Goal: Task Accomplishment & Management: Use online tool/utility

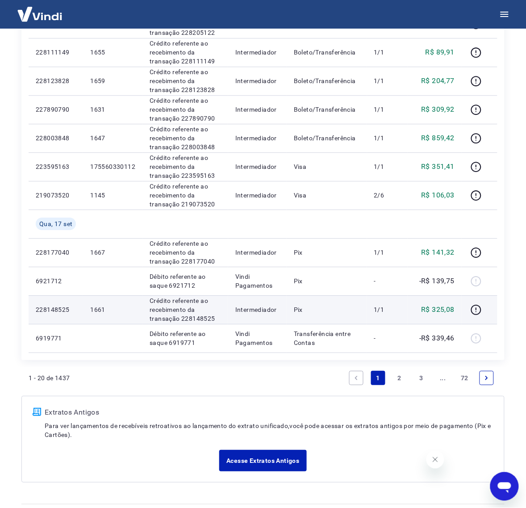
scroll to position [490, 0]
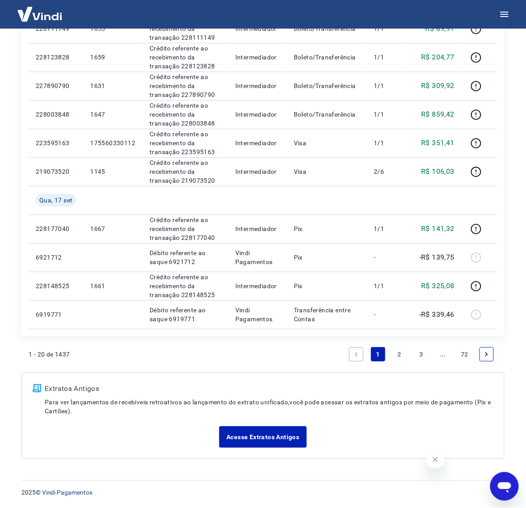
click at [488, 353] on icon "Next page" at bounding box center [487, 354] width 6 height 6
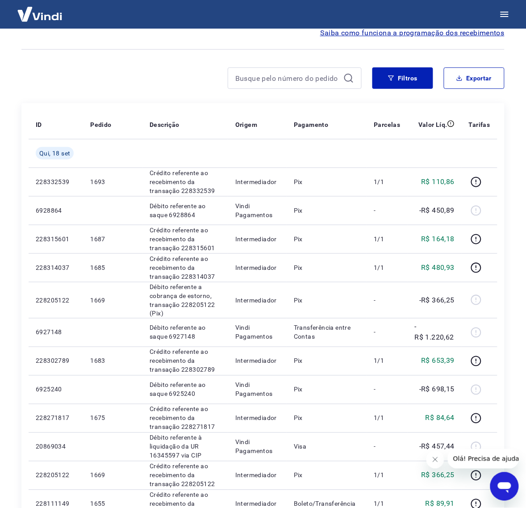
scroll to position [379, 0]
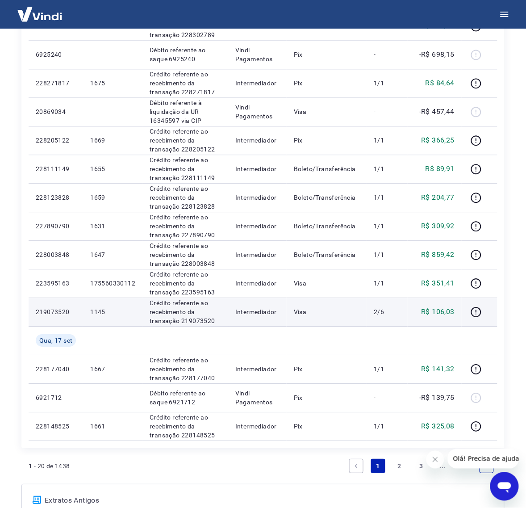
click at [125, 319] on td "1145" at bounding box center [112, 311] width 59 height 29
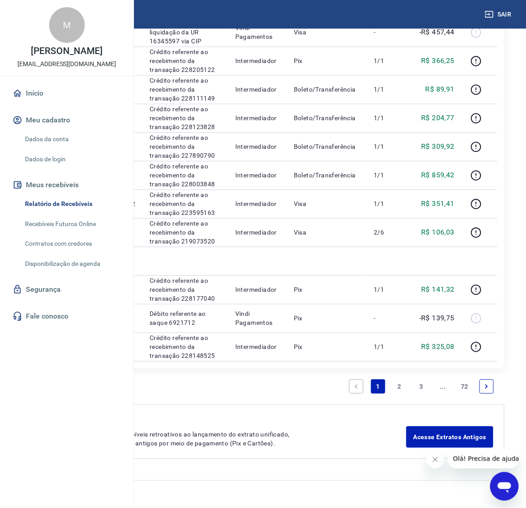
scroll to position [450, 0]
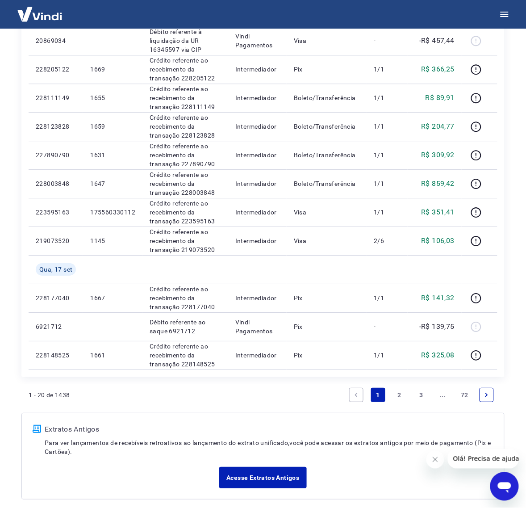
click at [495, 396] on li "Pagination" at bounding box center [486, 394] width 21 height 21
click at [486, 394] on icon "Next page" at bounding box center [487, 395] width 6 height 6
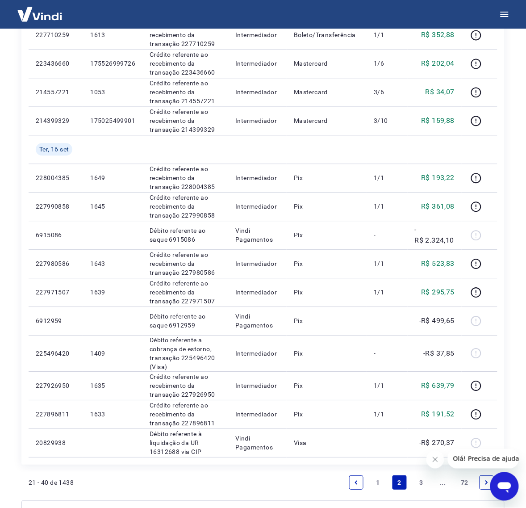
scroll to position [490, 0]
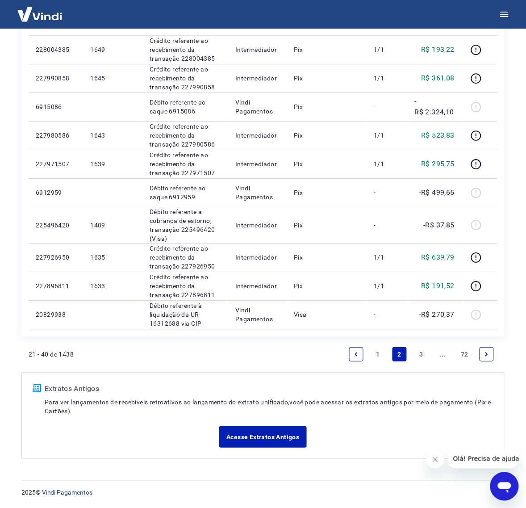
click at [352, 353] on link "Previous page" at bounding box center [356, 354] width 14 height 14
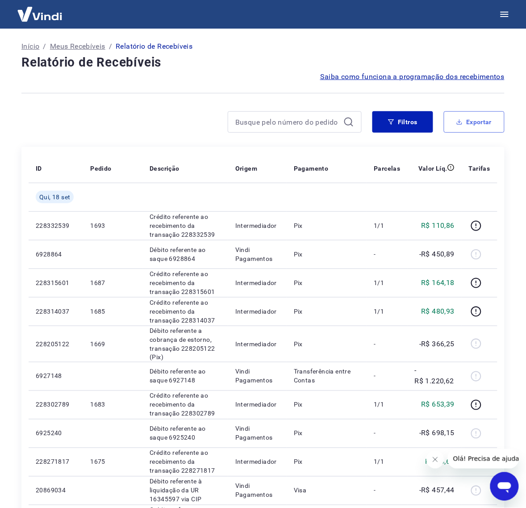
click at [477, 126] on button "Exportar" at bounding box center [474, 121] width 61 height 21
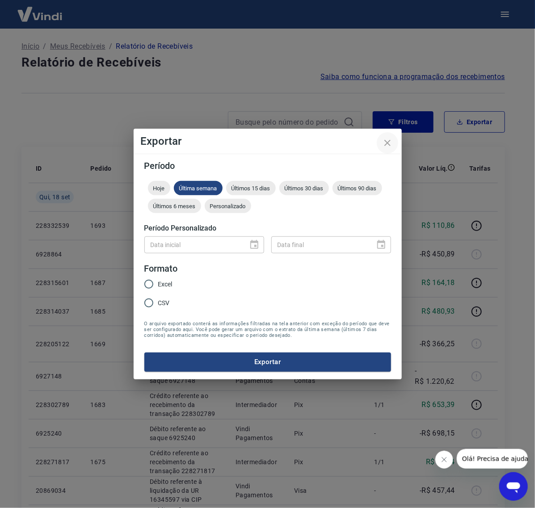
click at [391, 139] on icon "close" at bounding box center [387, 143] width 11 height 11
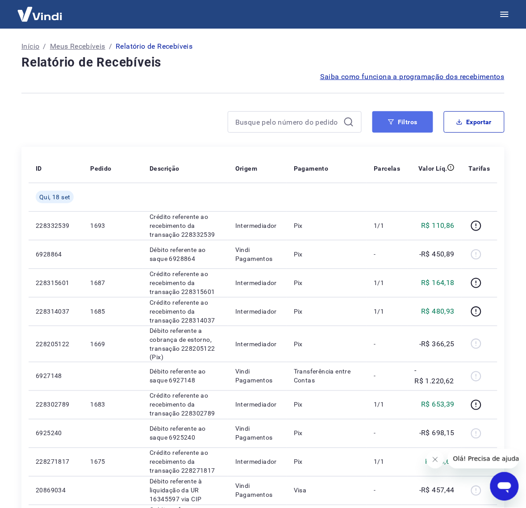
click at [421, 126] on button "Filtros" at bounding box center [403, 121] width 61 height 21
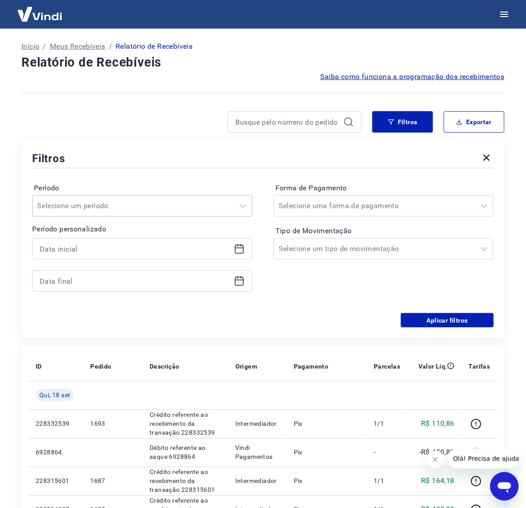
click at [212, 202] on div at bounding box center [133, 206] width 193 height 13
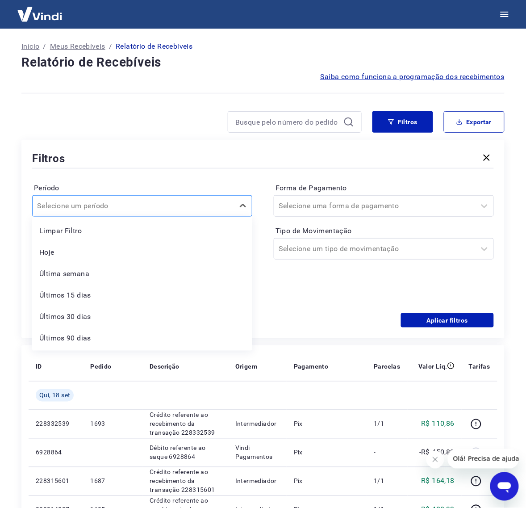
click at [212, 202] on div at bounding box center [133, 206] width 193 height 13
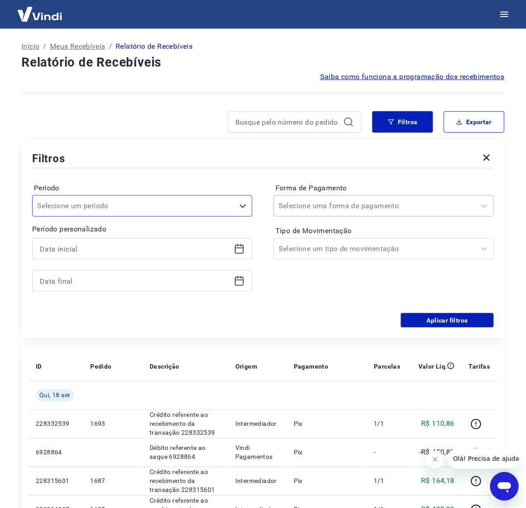
click at [318, 203] on input "Forma de Pagamento" at bounding box center [324, 206] width 90 height 11
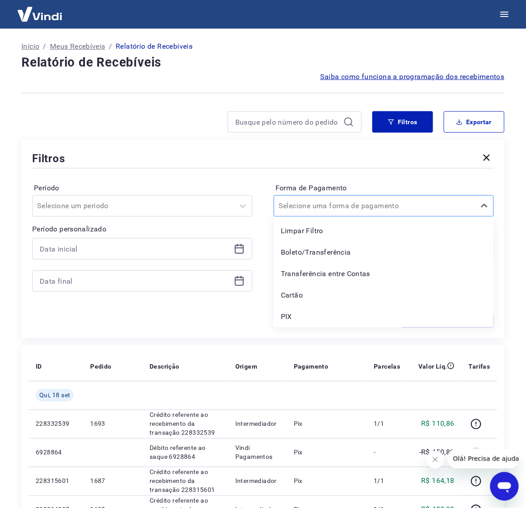
click at [318, 203] on input "Forma de Pagamento" at bounding box center [324, 206] width 90 height 11
click at [242, 335] on div "Filtros Período Selecione um período Período personalizado Forma de Pagamento o…" at bounding box center [262, 239] width 483 height 198
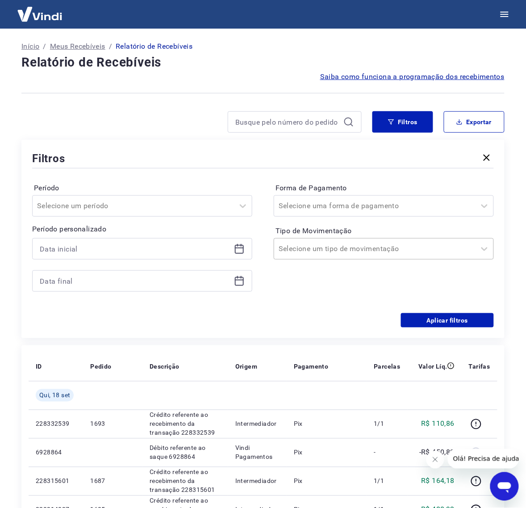
click at [334, 251] on input "Tipo de Movimentação" at bounding box center [324, 248] width 90 height 11
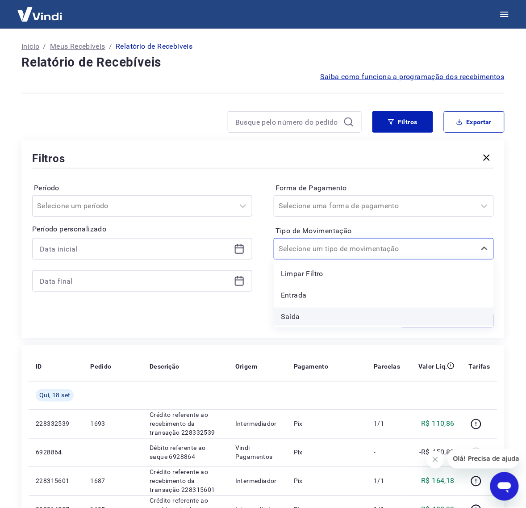
click at [315, 318] on div "Saída" at bounding box center [384, 317] width 220 height 18
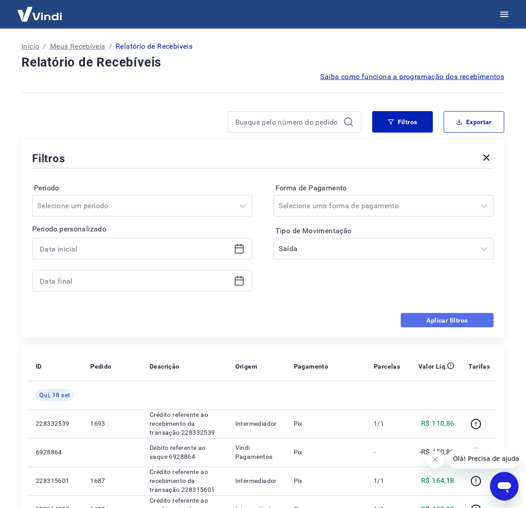
click at [432, 320] on button "Aplicar filtros" at bounding box center [447, 320] width 93 height 14
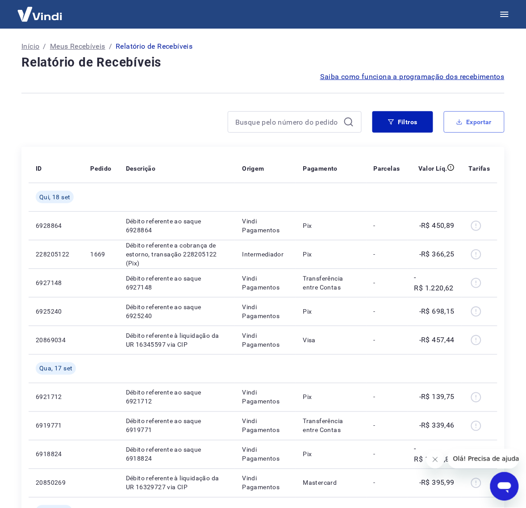
click at [485, 123] on button "Exportar" at bounding box center [474, 121] width 61 height 21
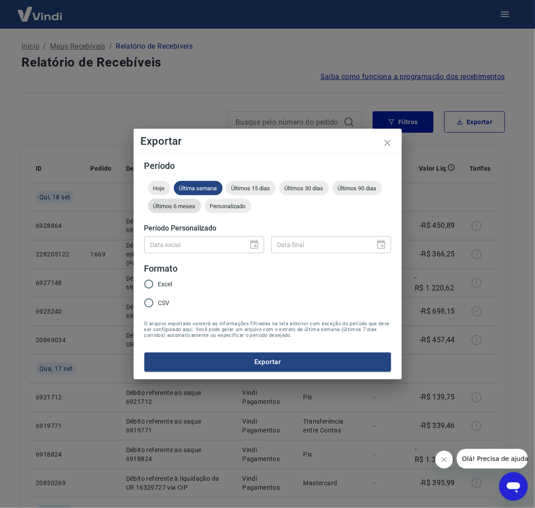
click at [177, 204] on span "Últimos 6 meses" at bounding box center [174, 206] width 53 height 7
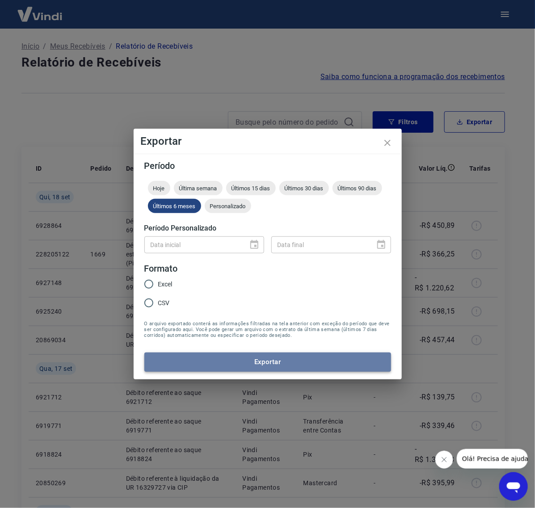
click at [285, 363] on button "Exportar" at bounding box center [267, 361] width 247 height 19
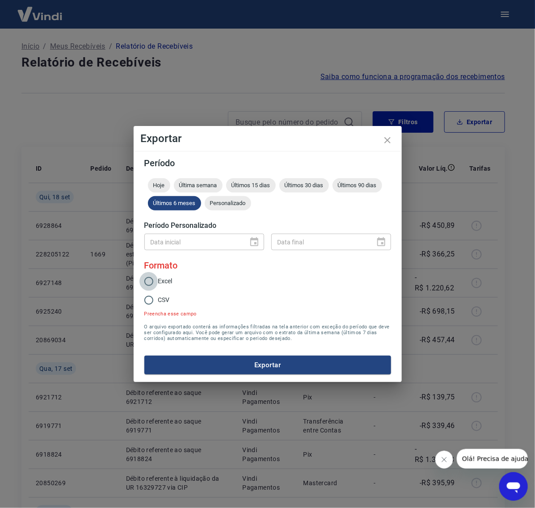
click at [152, 285] on input "Excel" at bounding box center [148, 281] width 19 height 19
radio input "true"
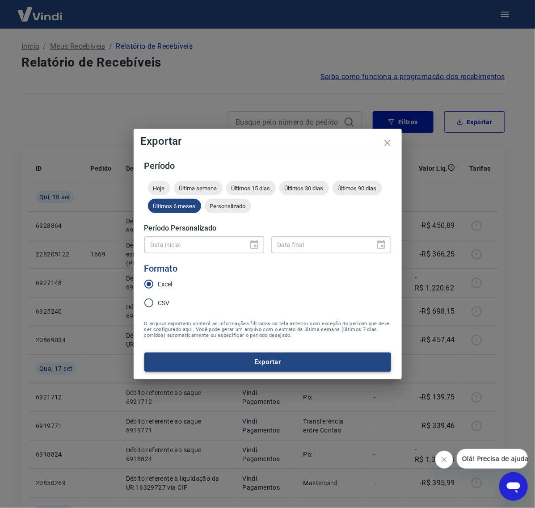
click at [284, 360] on button "Exportar" at bounding box center [267, 361] width 247 height 19
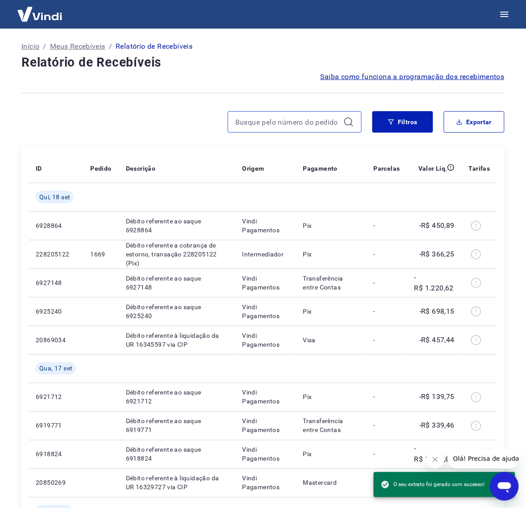
click at [264, 124] on input at bounding box center [287, 121] width 105 height 13
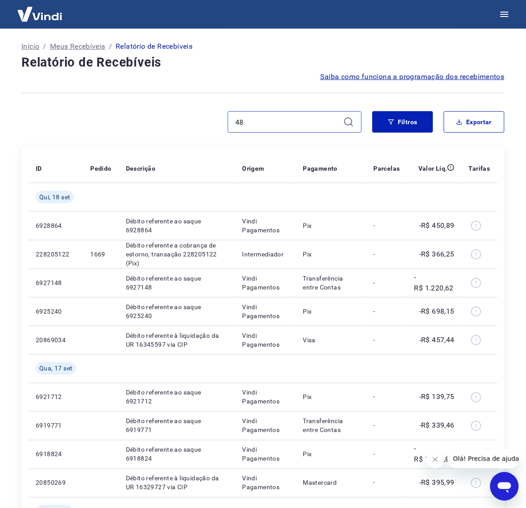
type input "481"
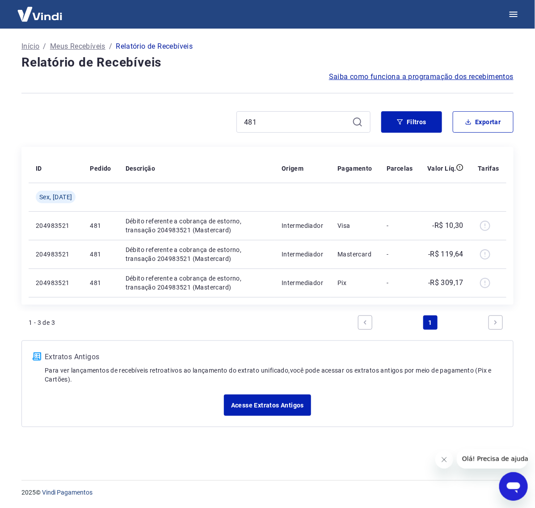
click at [259, 112] on div "481" at bounding box center [303, 121] width 134 height 21
drag, startPoint x: 264, startPoint y: 115, endPoint x: 197, endPoint y: 112, distance: 67.9
click at [197, 112] on div "481" at bounding box center [195, 121] width 349 height 21
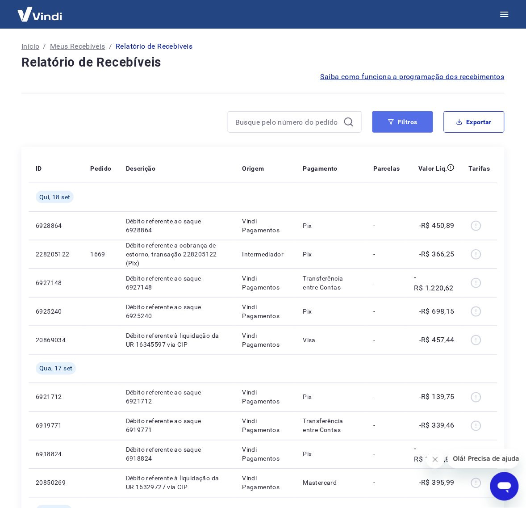
click at [430, 126] on button "Filtros" at bounding box center [403, 121] width 61 height 21
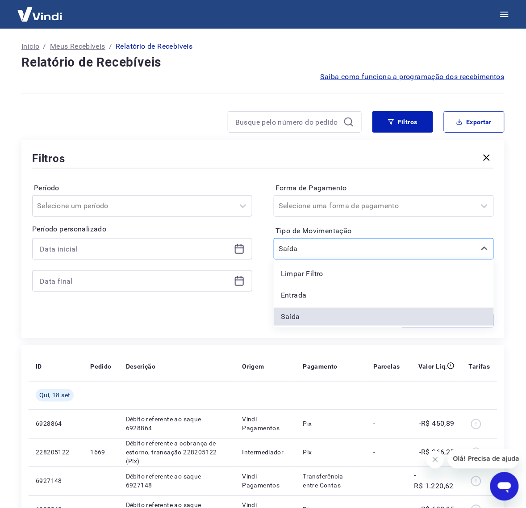
click at [401, 258] on div "Saída" at bounding box center [384, 248] width 220 height 21
click at [349, 272] on div "Limpar Filtro" at bounding box center [384, 274] width 220 height 18
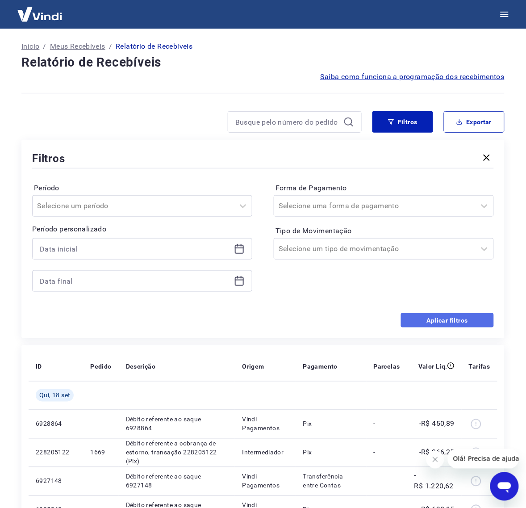
click at [454, 325] on button "Aplicar filtros" at bounding box center [447, 320] width 93 height 14
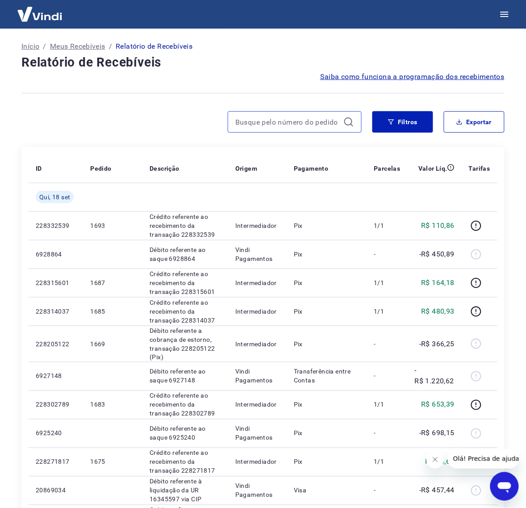
click at [297, 125] on input at bounding box center [287, 121] width 105 height 13
type input "5,60"
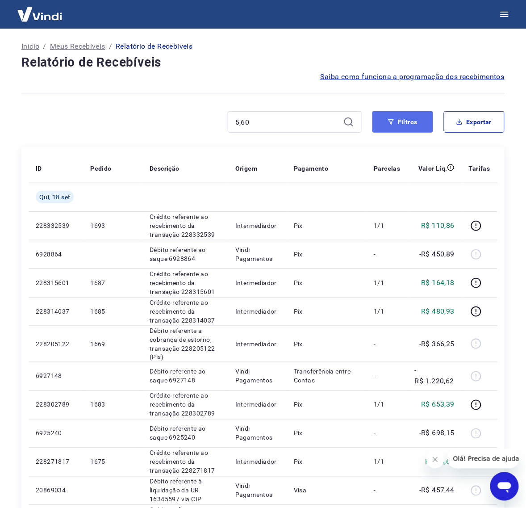
click at [399, 121] on button "Filtros" at bounding box center [403, 121] width 61 height 21
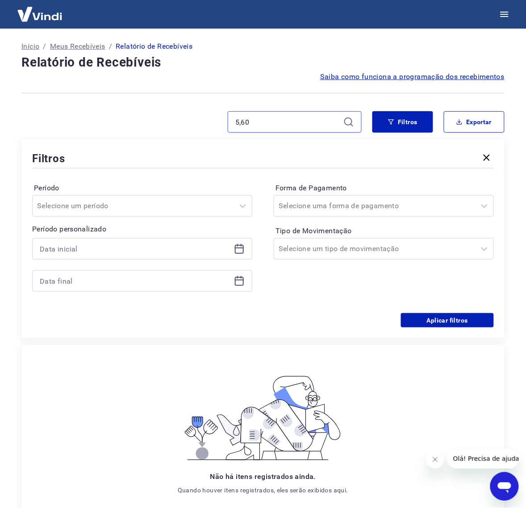
click at [303, 123] on input "5,60" at bounding box center [287, 121] width 105 height 13
click at [349, 121] on icon at bounding box center [348, 122] width 11 height 11
drag, startPoint x: 236, startPoint y: 120, endPoint x: 170, endPoint y: 119, distance: 66.1
click at [170, 119] on div "5,60" at bounding box center [191, 121] width 340 height 21
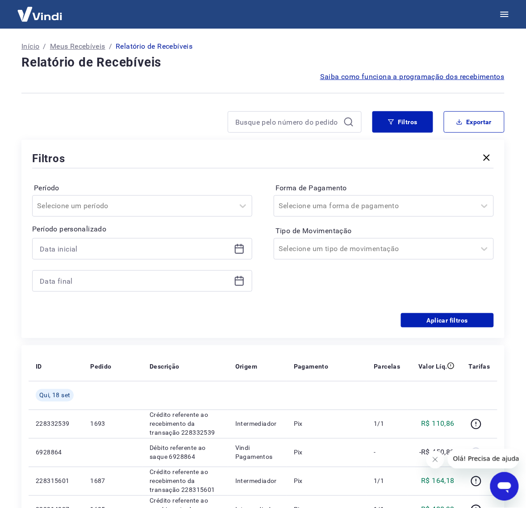
click at [280, 114] on div at bounding box center [295, 121] width 134 height 21
click at [260, 124] on input at bounding box center [287, 121] width 105 height 13
paste input "20507979"
type input "20507979"
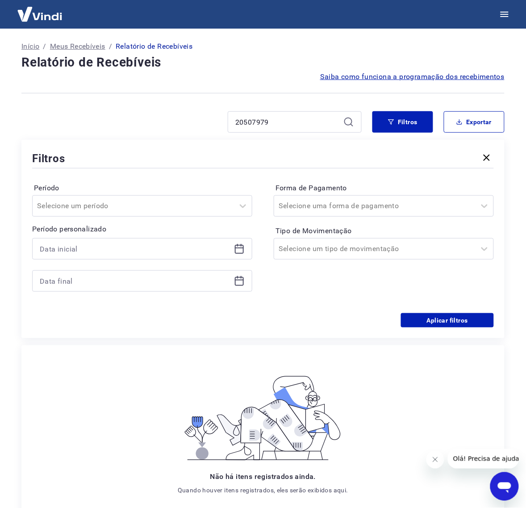
click at [490, 156] on icon "button" at bounding box center [487, 157] width 11 height 11
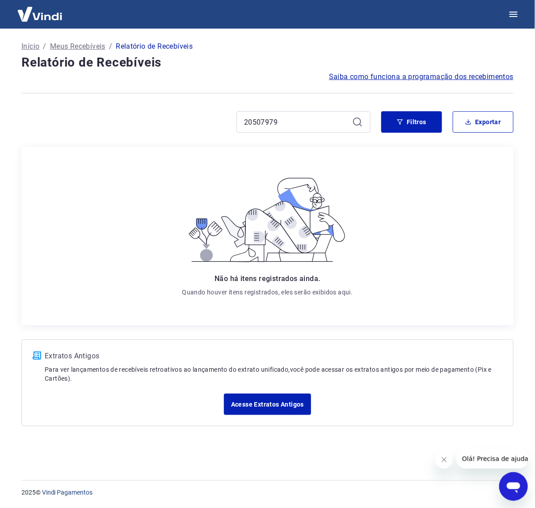
drag, startPoint x: 302, startPoint y: 130, endPoint x: 255, endPoint y: 121, distance: 47.6
click at [255, 121] on div "20507979" at bounding box center [303, 121] width 134 height 21
drag, startPoint x: 282, startPoint y: 121, endPoint x: 183, endPoint y: 115, distance: 99.3
click at [183, 115] on div "20507979" at bounding box center [195, 121] width 349 height 21
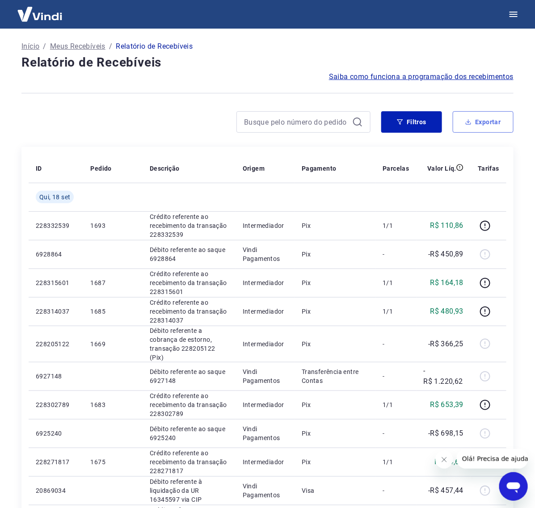
click at [488, 119] on button "Exportar" at bounding box center [482, 121] width 61 height 21
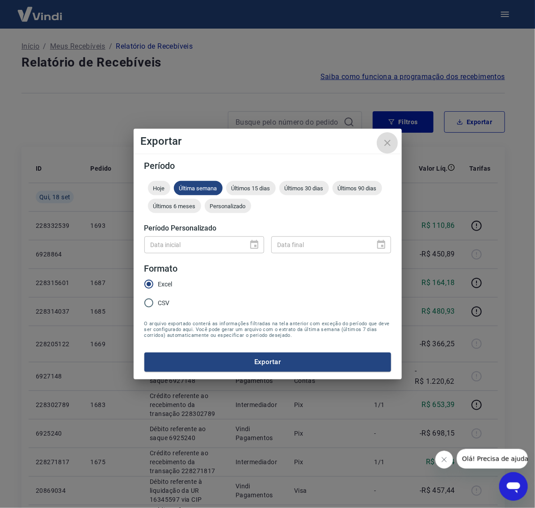
click at [388, 144] on icon "close" at bounding box center [387, 143] width 6 height 6
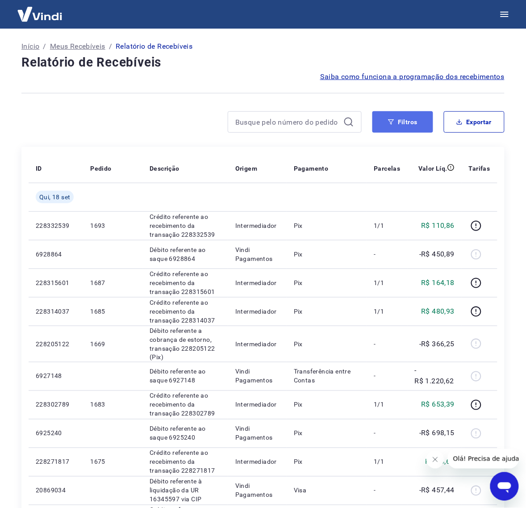
click at [418, 119] on button "Filtros" at bounding box center [403, 121] width 61 height 21
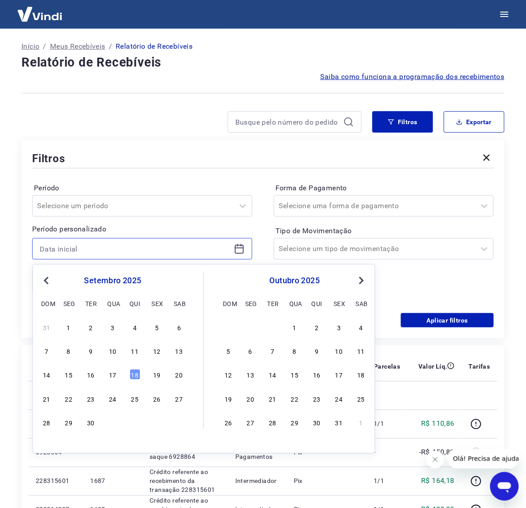
click at [83, 249] on input at bounding box center [135, 248] width 191 height 13
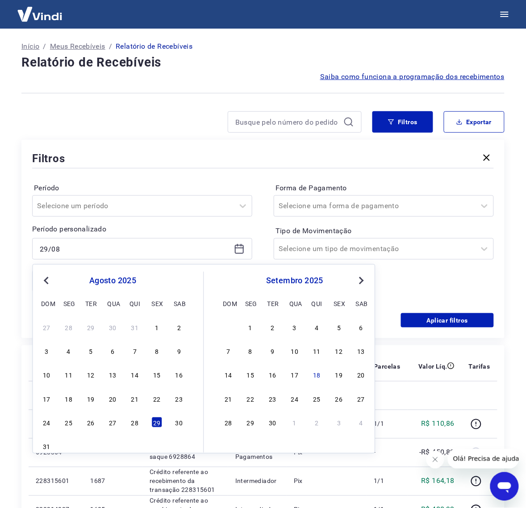
type input "[DATE]"
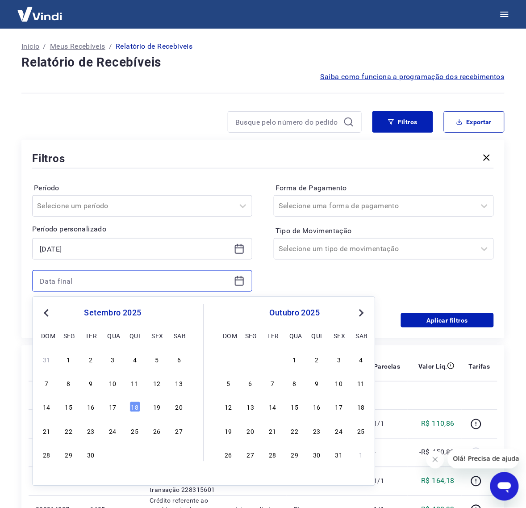
click at [68, 274] on input at bounding box center [135, 280] width 191 height 13
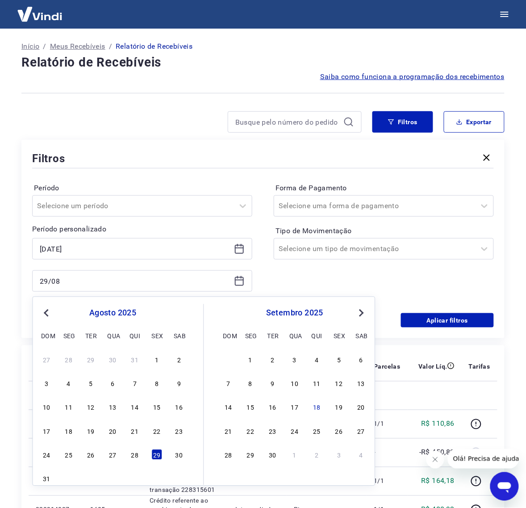
type input "[DATE]"
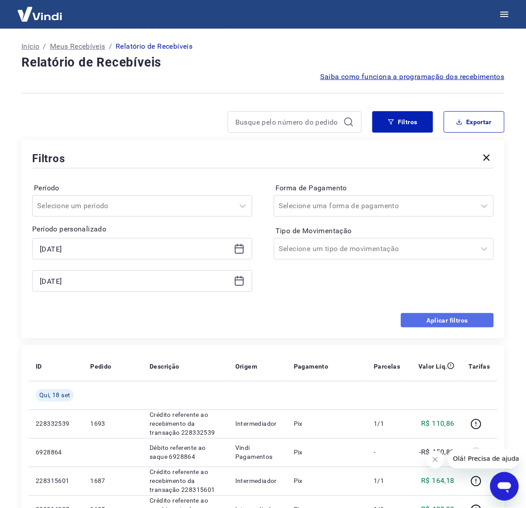
click at [448, 320] on button "Aplicar filtros" at bounding box center [447, 320] width 93 height 14
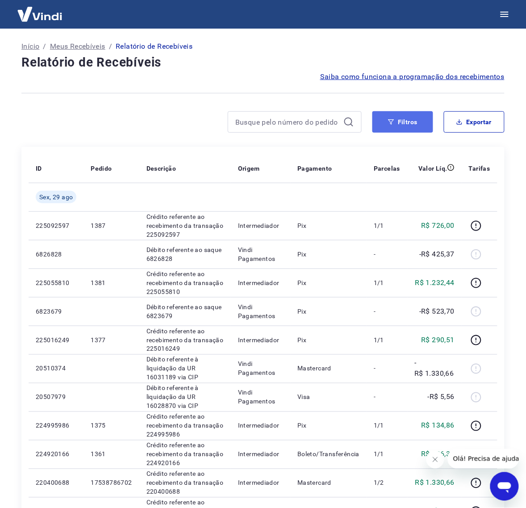
click at [423, 124] on button "Filtros" at bounding box center [403, 121] width 61 height 21
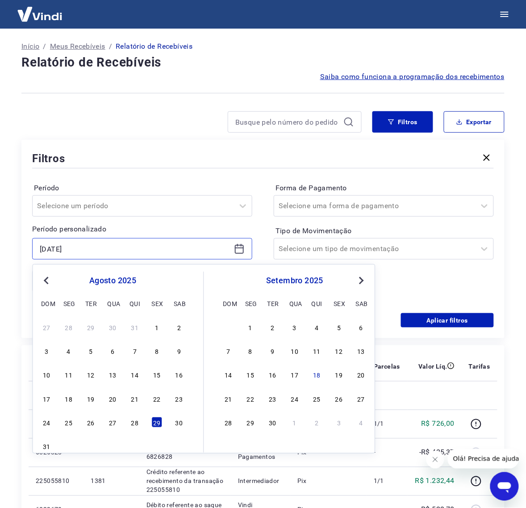
drag, startPoint x: 172, startPoint y: 251, endPoint x: -10, endPoint y: 247, distance: 182.3
click at [0, 247] on html "Início / Meus Recebíveis / Relatório de Recebíveis Relatório de Recebíveis Saib…" at bounding box center [263, 254] width 526 height 508
click at [10, 273] on div "Início / Meus Recebíveis / Relatório de Recebíveis Relatório de Recebíveis Saib…" at bounding box center [263, 447] width 526 height 836
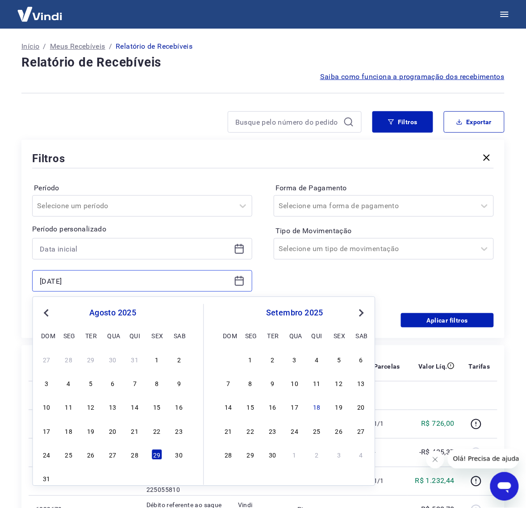
drag, startPoint x: 88, startPoint y: 277, endPoint x: -8, endPoint y: 276, distance: 95.2
click at [0, 276] on html "Início / Meus Recebíveis / Relatório de Recebíveis Relatório de Recebíveis Saib…" at bounding box center [263, 254] width 526 height 508
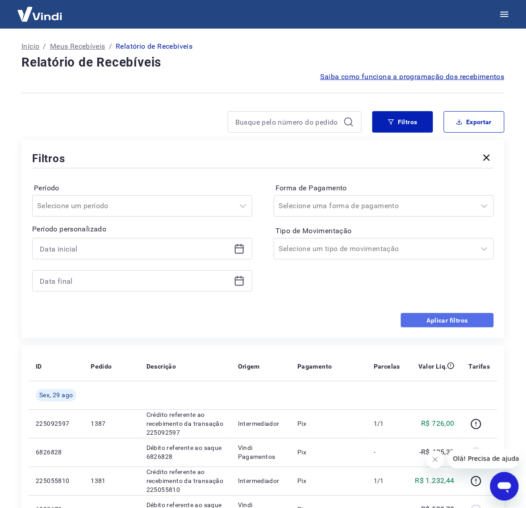
click at [428, 318] on button "Aplicar filtros" at bounding box center [447, 320] width 93 height 14
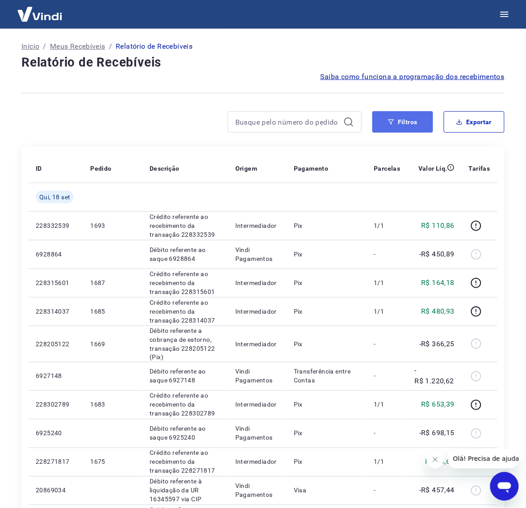
click at [404, 126] on button "Filtros" at bounding box center [403, 121] width 61 height 21
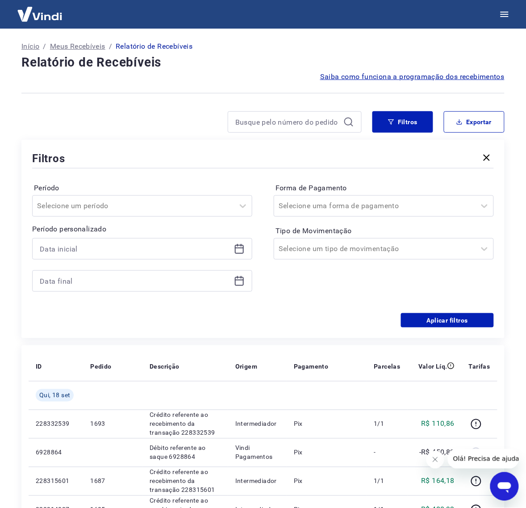
click at [85, 242] on div at bounding box center [142, 248] width 220 height 21
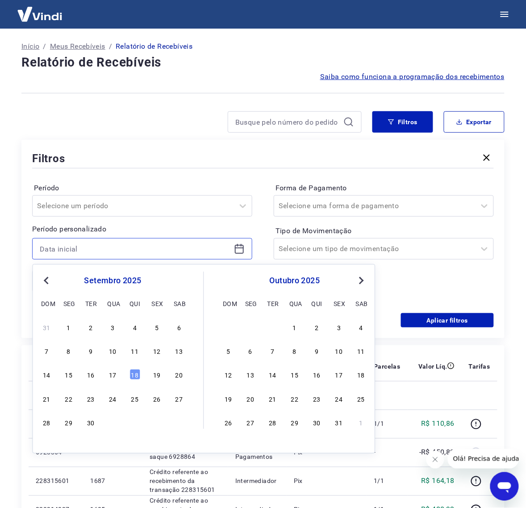
click at [89, 250] on input at bounding box center [135, 248] width 191 height 13
click at [86, 251] on input "08/08" at bounding box center [135, 248] width 191 height 13
type input "08/08/2025"
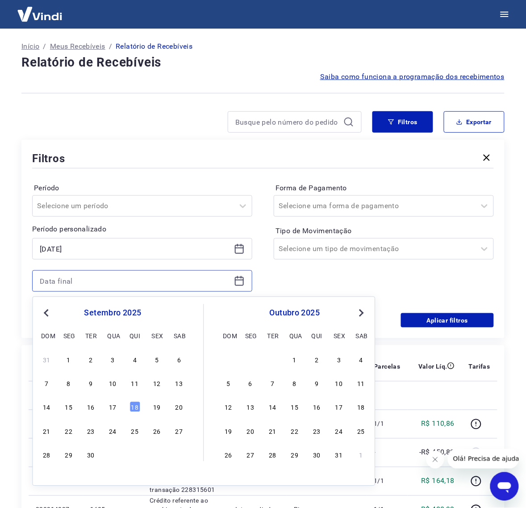
click at [66, 277] on input at bounding box center [135, 280] width 191 height 13
type input "18/09/2025"
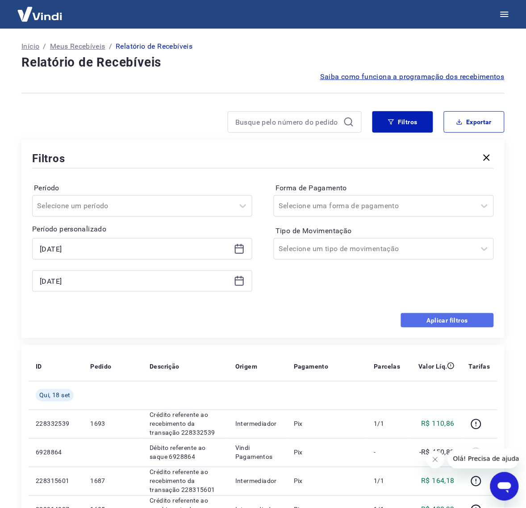
click at [447, 315] on button "Aplicar filtros" at bounding box center [447, 320] width 93 height 14
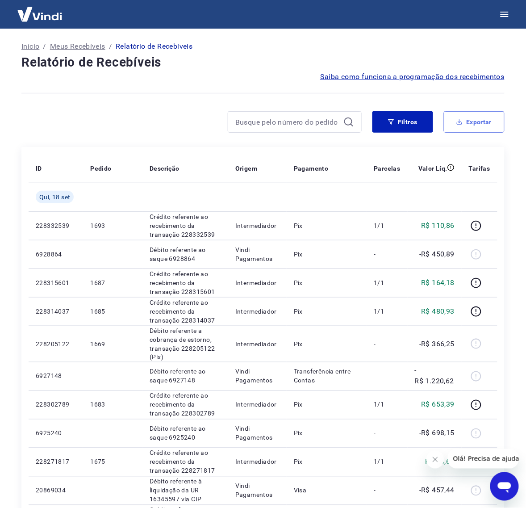
click at [483, 121] on button "Exportar" at bounding box center [474, 121] width 61 height 21
type input "08/08/2025"
type input "18/09/2025"
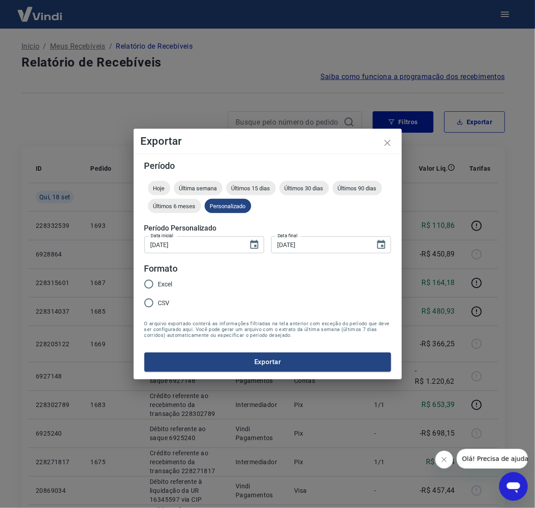
click at [170, 280] on span "Excel" at bounding box center [165, 284] width 14 height 9
click at [158, 279] on input "Excel" at bounding box center [148, 284] width 19 height 19
radio input "true"
click at [304, 363] on button "Exportar" at bounding box center [267, 361] width 247 height 19
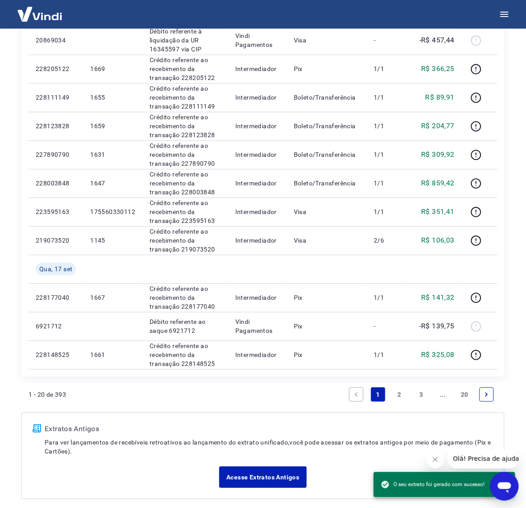
scroll to position [490, 0]
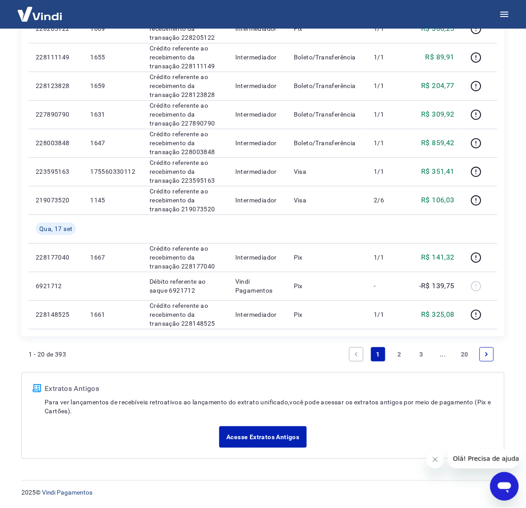
click at [417, 358] on link "3" at bounding box center [422, 354] width 14 height 14
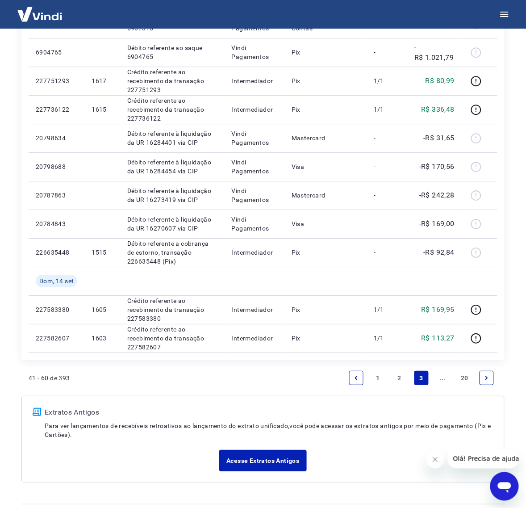
scroll to position [511, 0]
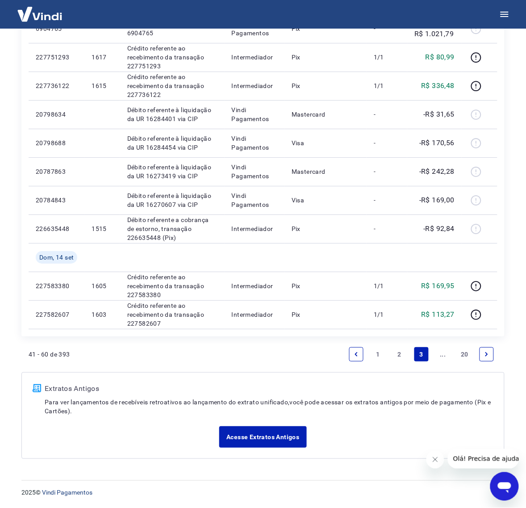
click at [484, 354] on icon "Next page" at bounding box center [487, 354] width 6 height 6
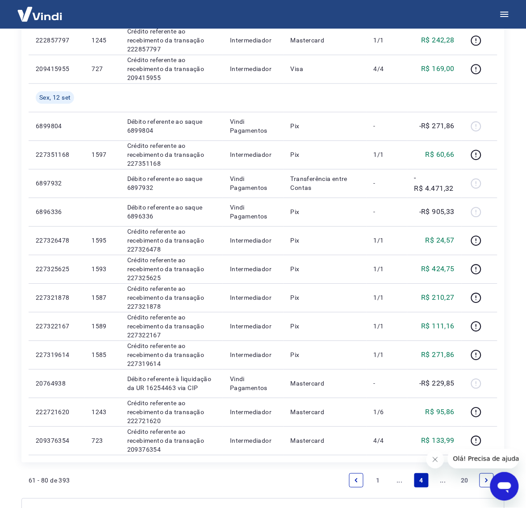
scroll to position [391, 0]
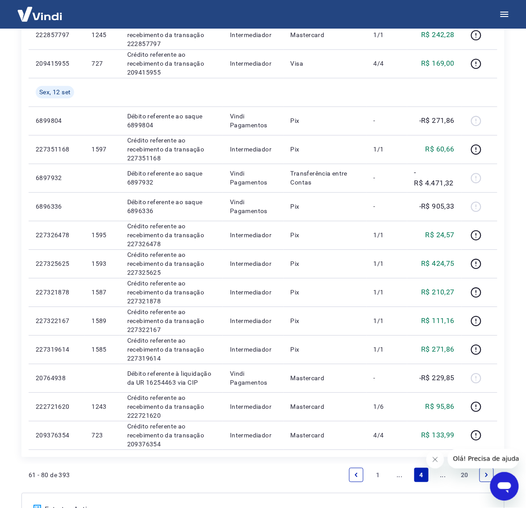
click at [484, 474] on icon "Next page" at bounding box center [487, 475] width 6 height 6
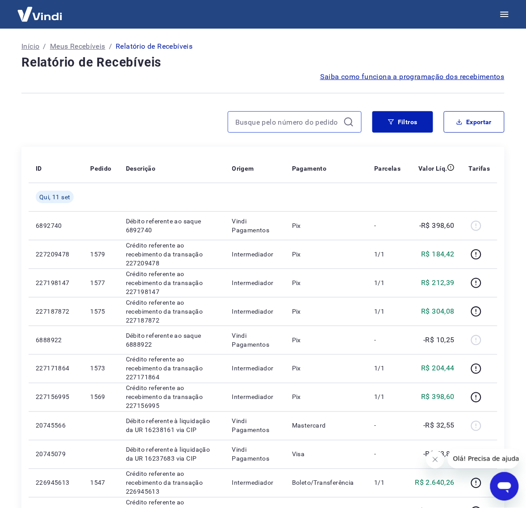
click at [307, 122] on input at bounding box center [287, 121] width 105 height 13
type input "1409"
